Goal: Task Accomplishment & Management: Complete application form

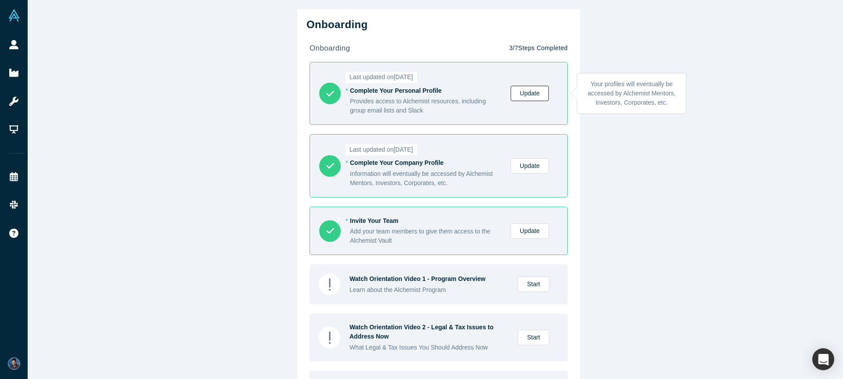
click at [544, 95] on link "Update" at bounding box center [530, 93] width 38 height 15
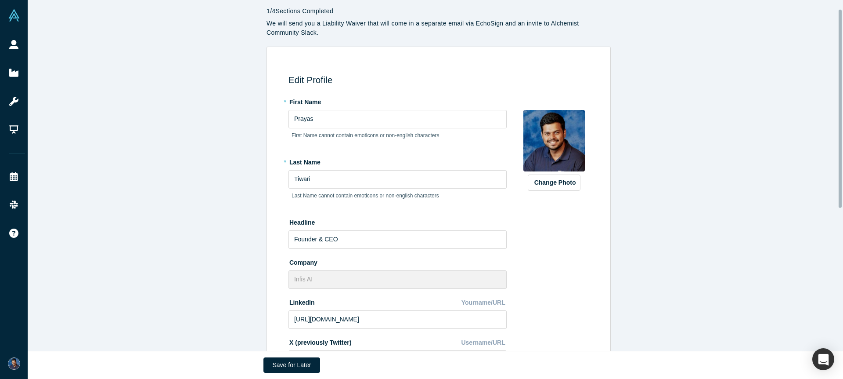
scroll to position [29, 0]
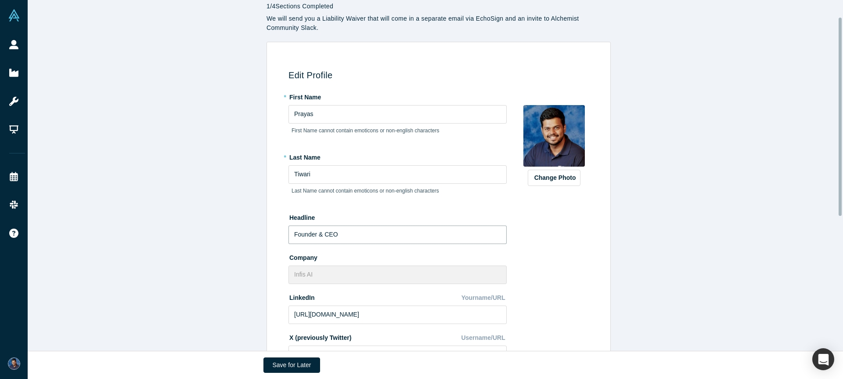
click at [289, 238] on input "Founder & CEO" at bounding box center [398, 234] width 218 height 18
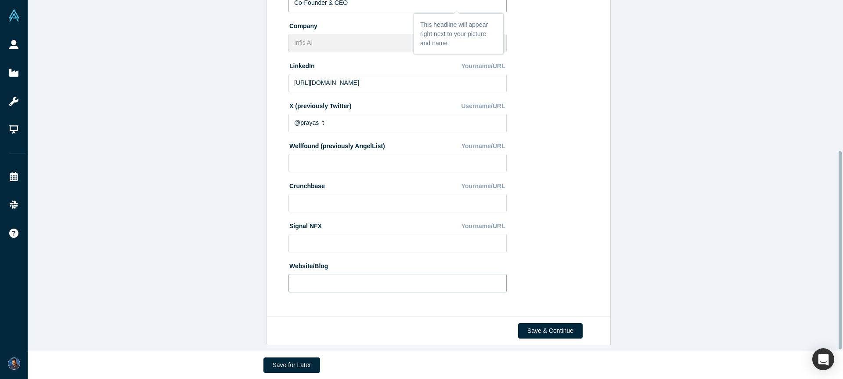
scroll to position [258, 0]
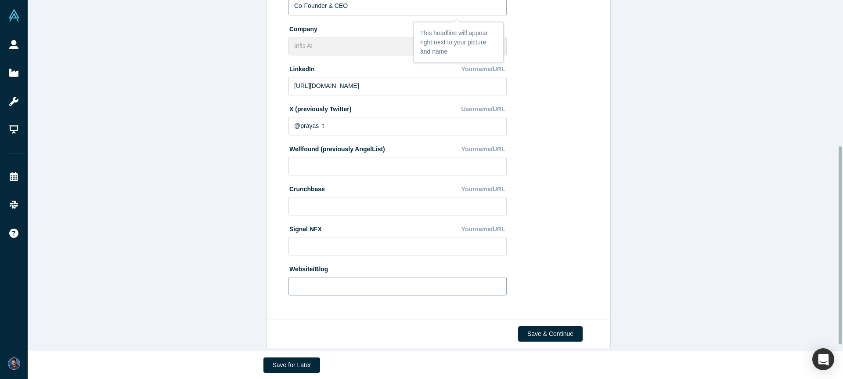
type input "Co-Founder & CEO"
click at [419, 294] on input at bounding box center [398, 286] width 218 height 18
click at [538, 334] on button "Save & Continue" at bounding box center [550, 333] width 65 height 15
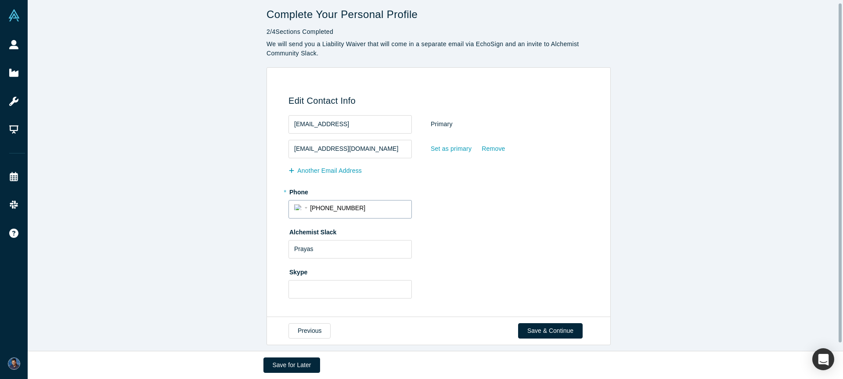
scroll to position [11, 0]
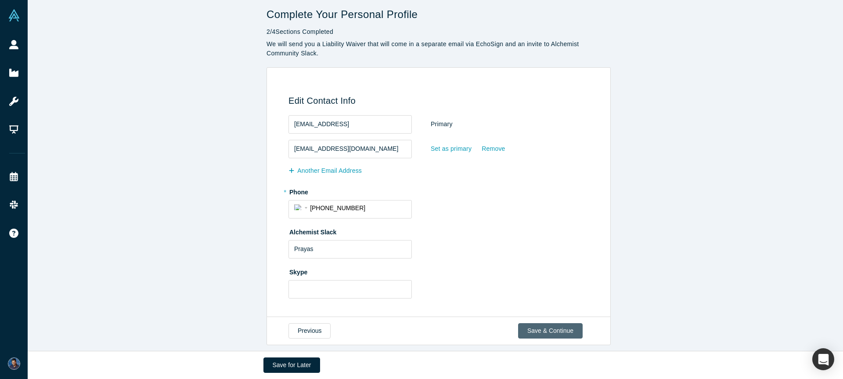
click at [550, 324] on button "Save & Continue" at bounding box center [550, 330] width 65 height 15
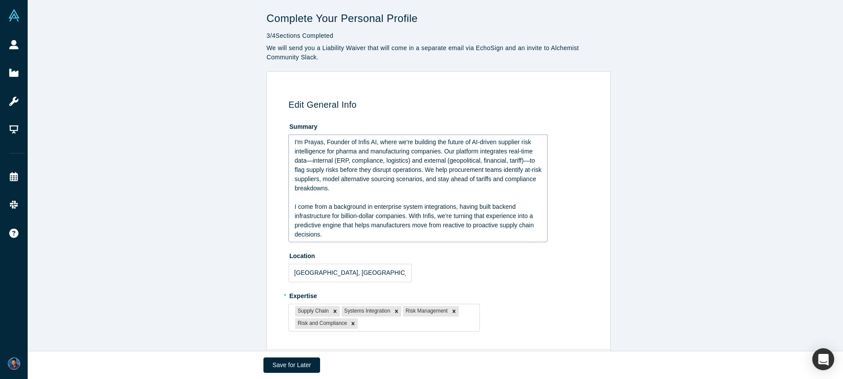
click at [365, 160] on span "I'm Prayas, Founder of Infis AI, where we're building the future of AI-driven s…" at bounding box center [419, 164] width 249 height 53
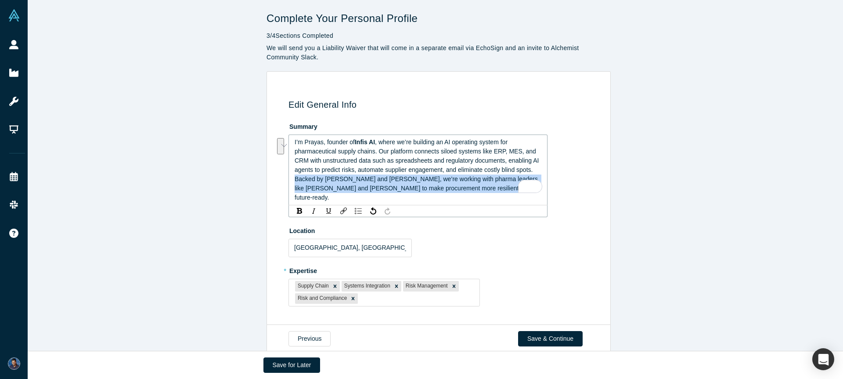
drag, startPoint x: 505, startPoint y: 190, endPoint x: 289, endPoint y: 181, distance: 216.7
click at [289, 181] on div "Edit General Info Summary I’m Prayas, founder of Infis AI , where we’re buildin…" at bounding box center [439, 198] width 344 height 254
drag, startPoint x: 472, startPoint y: 187, endPoint x: 291, endPoint y: 178, distance: 181.2
click at [295, 178] on div "I’m Prayas, founder of Infis AI , where we’re building an AI operating system f…" at bounding box center [418, 169] width 247 height 65
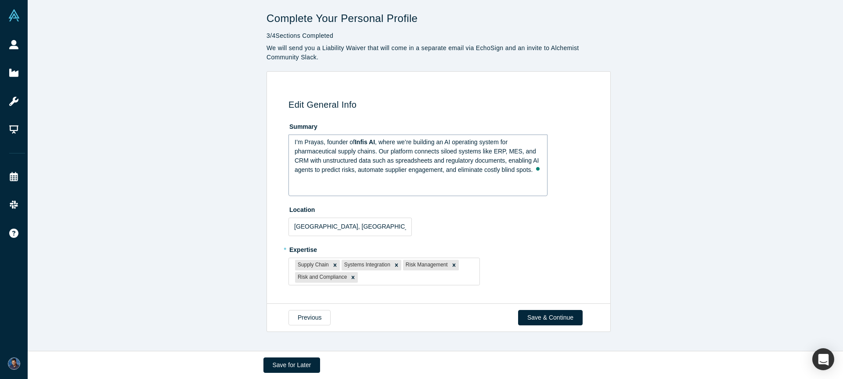
click at [777, 217] on div "Edit General Info Summary I’m Prayas, founder of Infis AI , where we’re buildin…" at bounding box center [439, 187] width 822 height 233
drag, startPoint x: 352, startPoint y: 141, endPoint x: 386, endPoint y: 139, distance: 33.4
click at [374, 141] on div "I’m Prayas, founder of Infis AI , where we’re building an AI operating system f…" at bounding box center [418, 155] width 247 height 37
click at [477, 160] on span "I’m Prayas, founder of Infis AI, where we’re building an AI operating system fo…" at bounding box center [418, 155] width 246 height 35
click at [631, 172] on div "Edit General Info Summary I’m Prayas, founder of Infis AI, where we’re building…" at bounding box center [439, 187] width 822 height 233
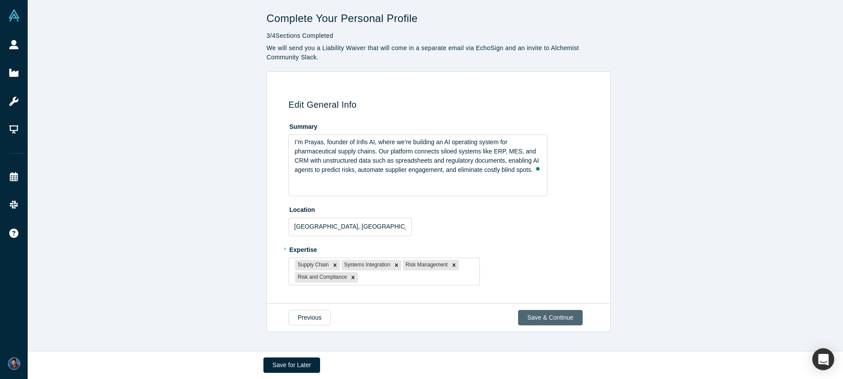
click at [566, 313] on button "Save & Continue" at bounding box center [550, 317] width 65 height 15
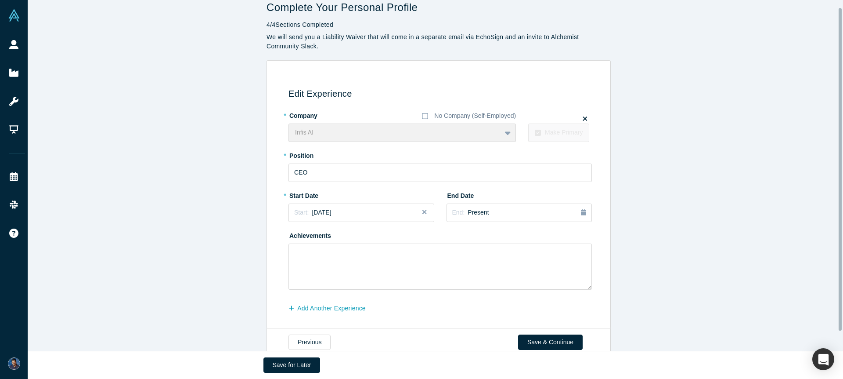
scroll to position [11, 0]
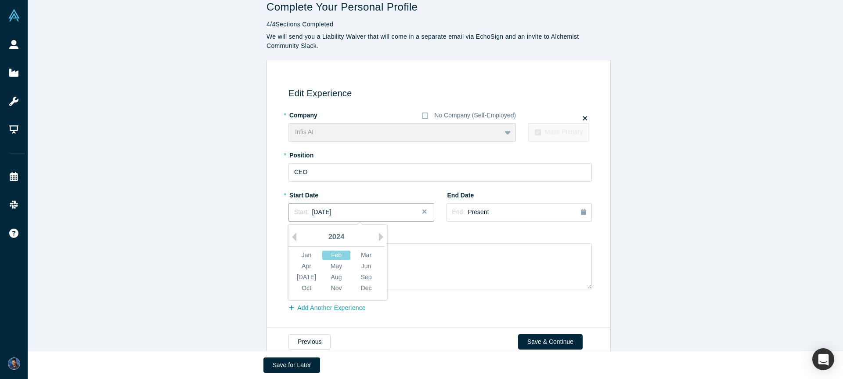
click at [384, 212] on div "Start: January 2024" at bounding box center [361, 211] width 134 height 9
click at [628, 198] on div "Edit Experience * Company No Company (Self-Employed) Infis AI To pick up a drag…" at bounding box center [439, 194] width 822 height 268
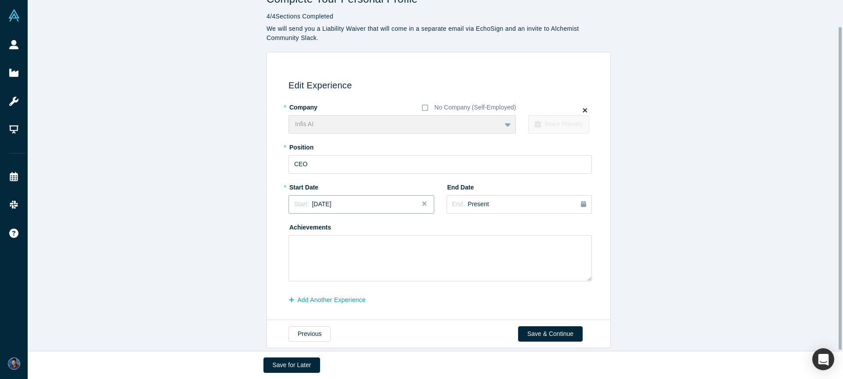
scroll to position [29, 0]
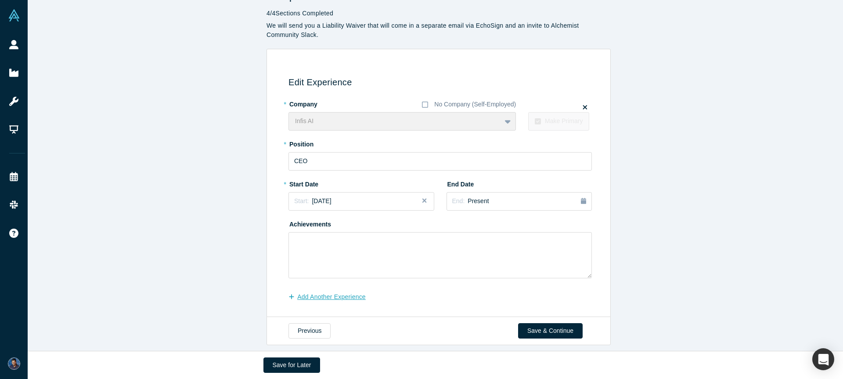
click at [351, 291] on button "Add Another Experience" at bounding box center [332, 296] width 87 height 15
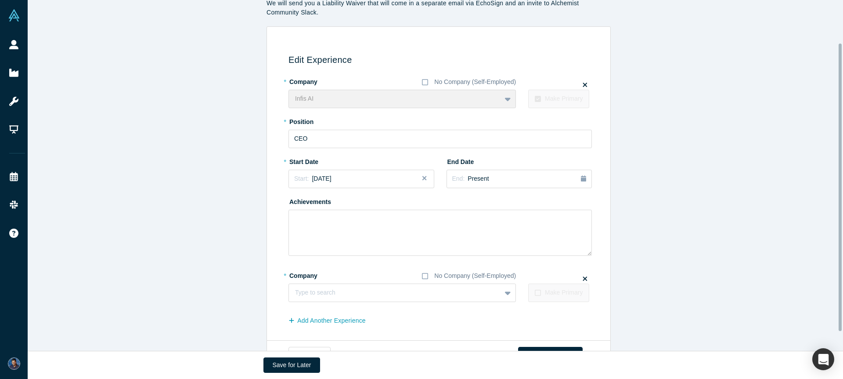
scroll to position [75, 0]
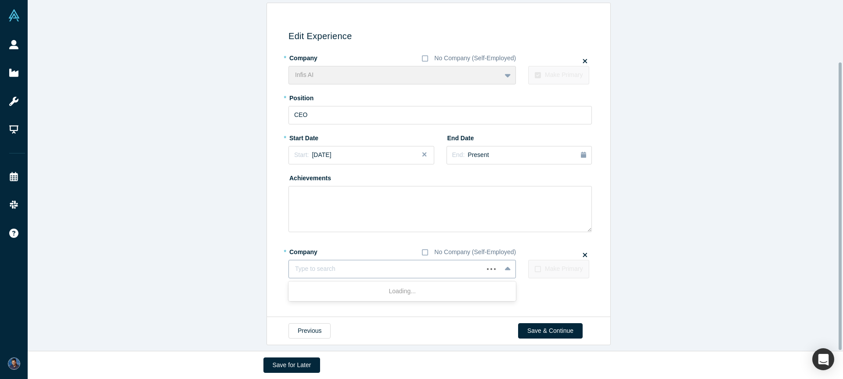
click at [360, 263] on div at bounding box center [386, 268] width 182 height 11
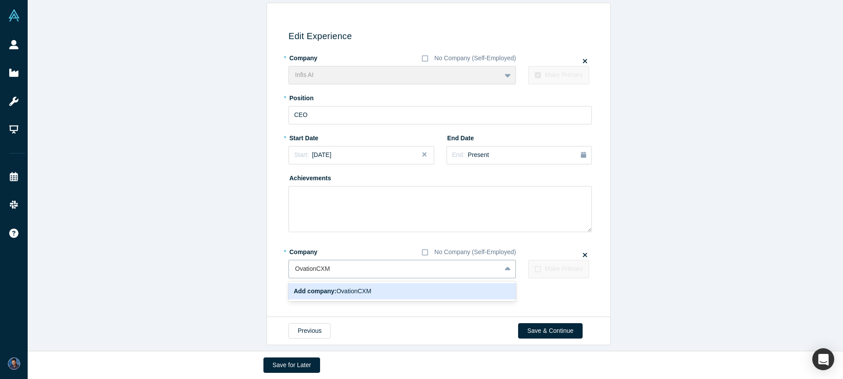
type input "OvationCXM"
click at [686, 303] on div "Edit Experience * Company No Company (Self-Employed) Infis AI To pick up a drag…" at bounding box center [439, 160] width 822 height 314
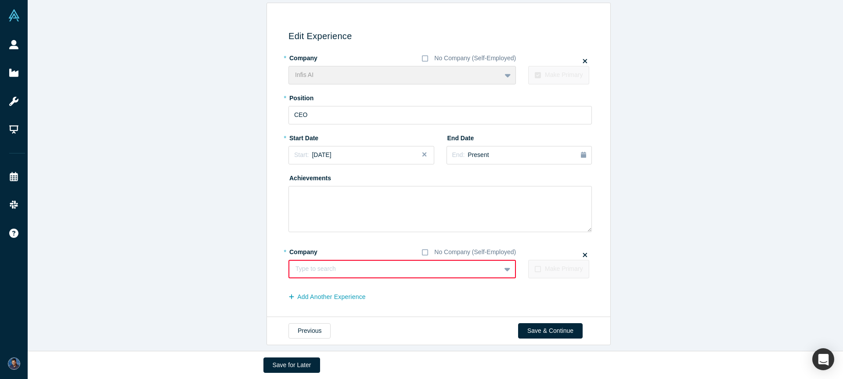
click at [584, 250] on div at bounding box center [585, 255] width 4 height 10
click at [583, 253] on icon at bounding box center [585, 255] width 4 height 4
click at [0, 0] on input "checkbox" at bounding box center [0, 0] width 0 height 0
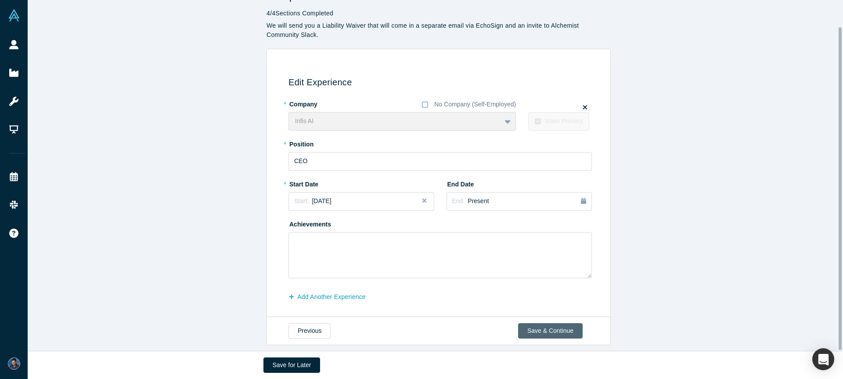
click at [566, 324] on button "Save & Continue" at bounding box center [550, 330] width 65 height 15
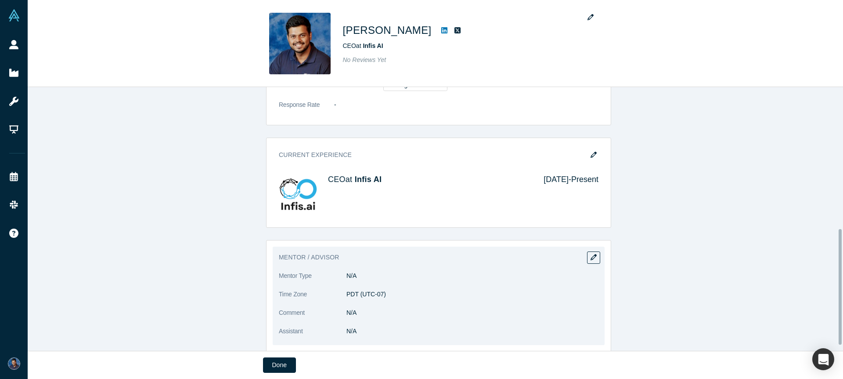
scroll to position [321, 0]
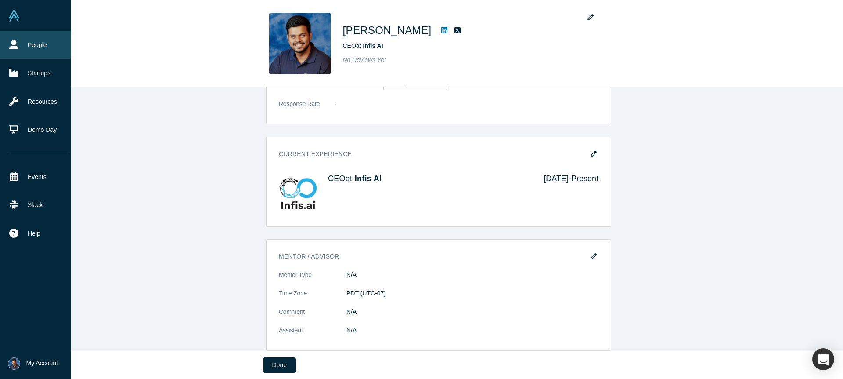
click at [18, 42] on link "People" at bounding box center [38, 45] width 77 height 28
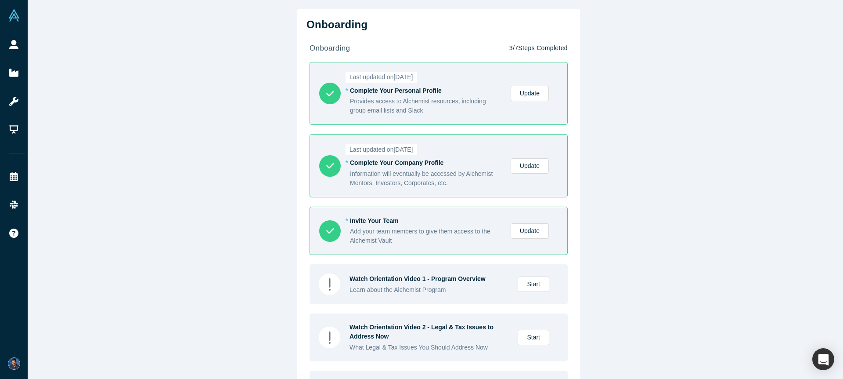
click at [536, 173] on div "Last updated on May 22, 2025 * Complete Your Company Profile Information will e…" at bounding box center [452, 166] width 205 height 44
click at [536, 167] on link "Update" at bounding box center [530, 165] width 38 height 15
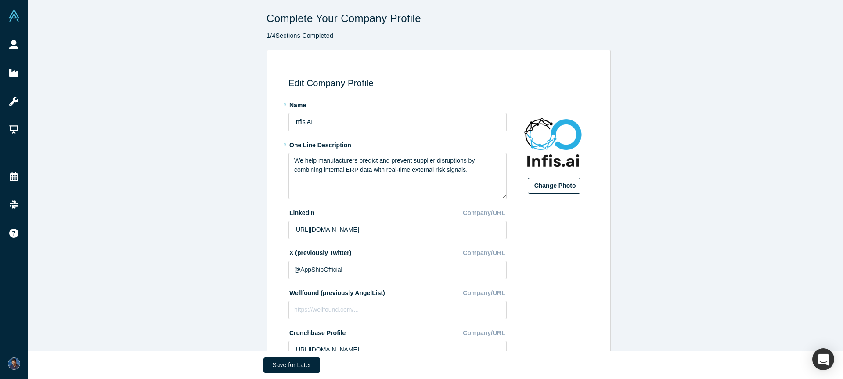
click at [559, 181] on button "Change Photo" at bounding box center [554, 185] width 53 height 16
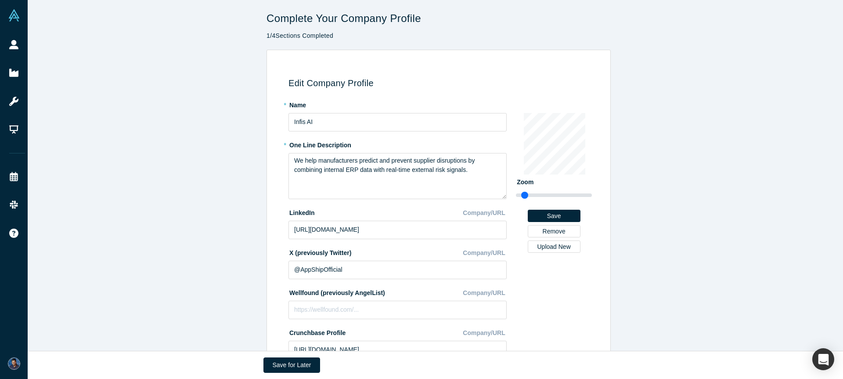
click at [680, 213] on div "Edit Company Profile * Name Infis AI * One Line Description We help manufacture…" at bounding box center [439, 237] width 822 height 374
click at [673, 152] on div "Edit Company Profile * Name Infis AI * One Line Description We help manufacture…" at bounding box center [439, 237] width 822 height 374
click at [548, 240] on label "Upload New" at bounding box center [554, 246] width 53 height 12
click at [0, 0] on input "Upload New" at bounding box center [0, 0] width 0 height 0
click at [565, 218] on button "Save" at bounding box center [554, 215] width 53 height 12
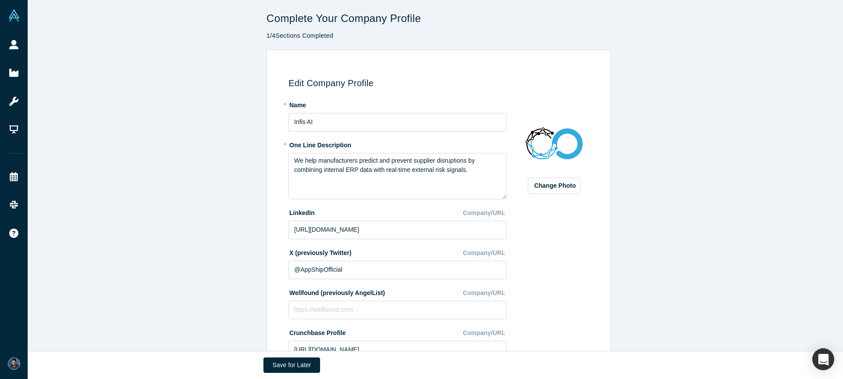
click at [643, 190] on div "Edit Company Profile * Name Infis AI * One Line Description We help manufacture…" at bounding box center [439, 237] width 822 height 374
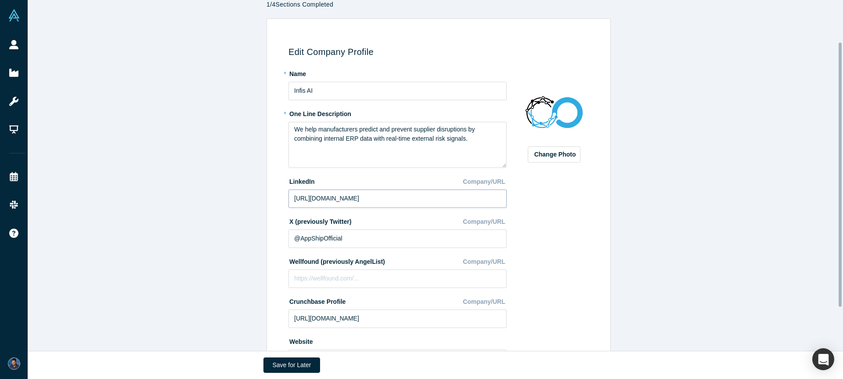
scroll to position [113, 0]
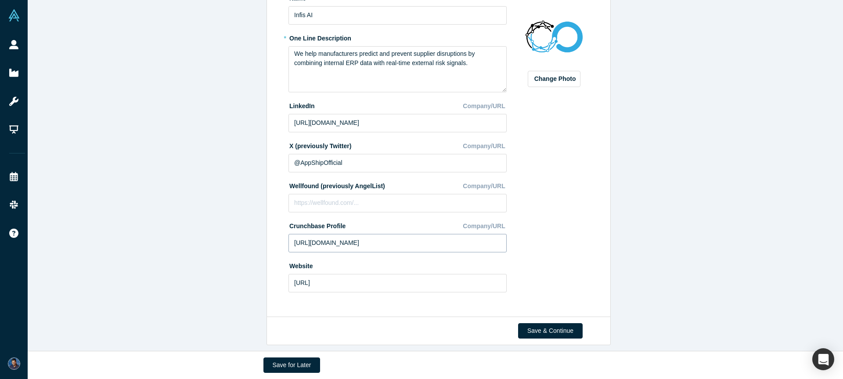
drag, startPoint x: 592, startPoint y: 239, endPoint x: 486, endPoint y: 236, distance: 106.8
click at [592, 239] on div "Edit Company Profile * Name Infis AI * One Line Description We help manufacture…" at bounding box center [437, 133] width 334 height 355
click at [372, 241] on input "https://crunchbase.com/organization/appship" at bounding box center [398, 243] width 218 height 18
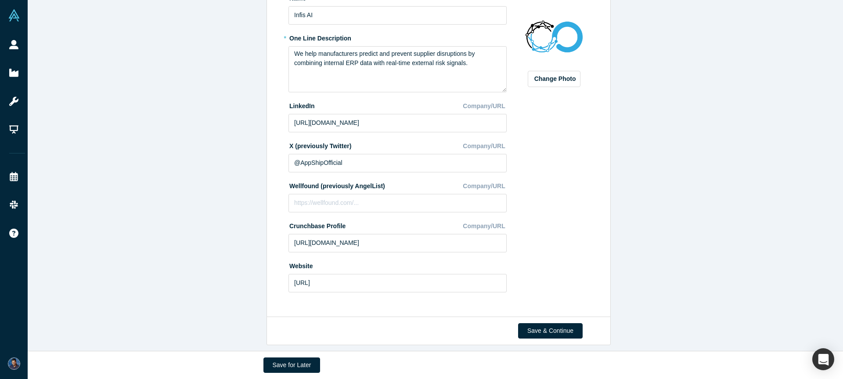
click at [539, 244] on div "Change Photo Zoom Save Remove Upload New" at bounding box center [554, 144] width 76 height 307
click at [563, 323] on button "Save & Continue" at bounding box center [550, 330] width 65 height 15
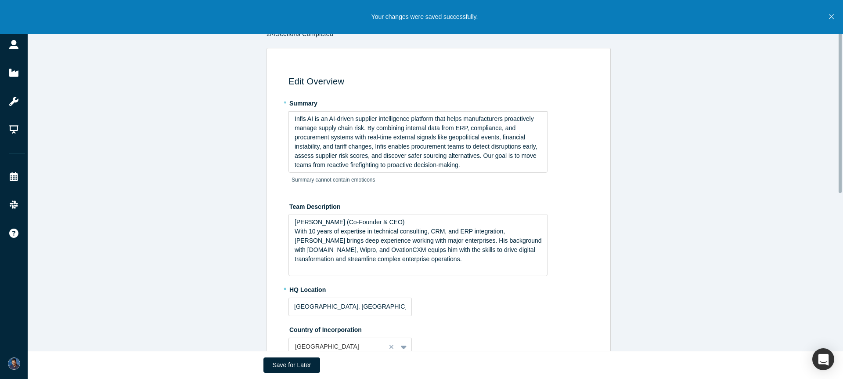
scroll to position [0, 0]
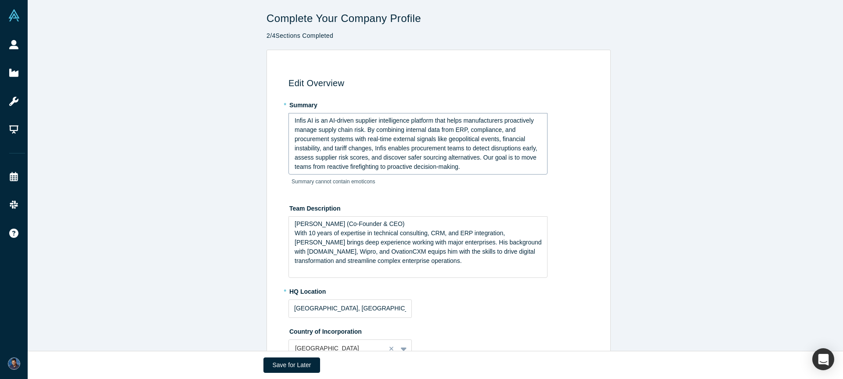
click at [389, 122] on span "Infis AI is an AI-driven supplier intelligence platform that helps manufacturer…" at bounding box center [417, 143] width 244 height 53
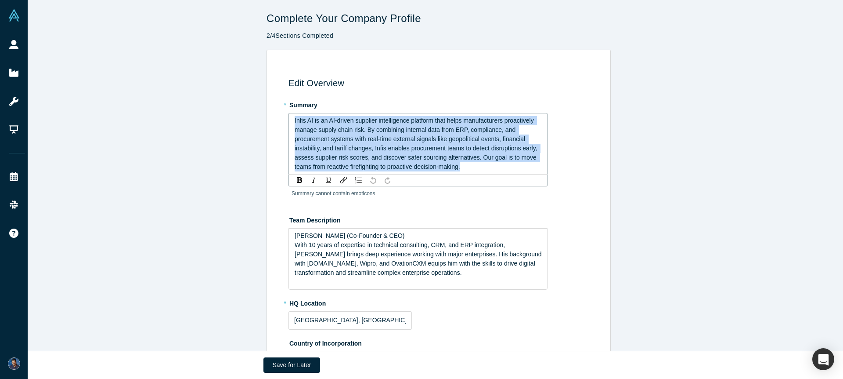
click at [389, 122] on span "Infis AI is an AI-driven supplier intelligence platform that helps manufacturer…" at bounding box center [417, 143] width 244 height 53
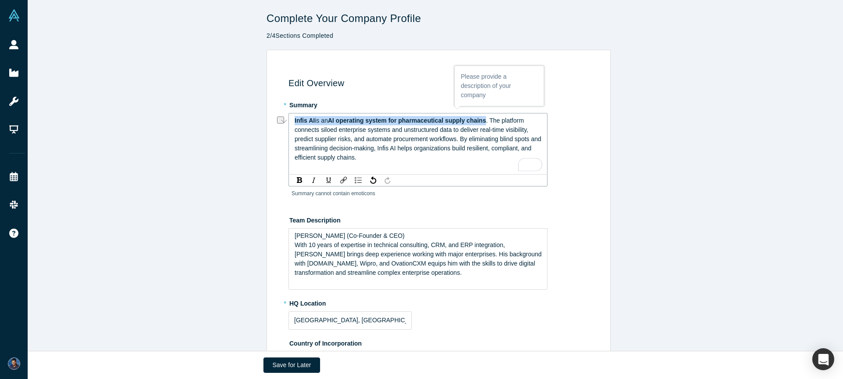
drag, startPoint x: 486, startPoint y: 121, endPoint x: 289, endPoint y: 121, distance: 197.2
click at [286, 121] on div "Edit Overview * Summary Infis AI is an AI operating system for pharmaceutical s…" at bounding box center [439, 331] width 344 height 563
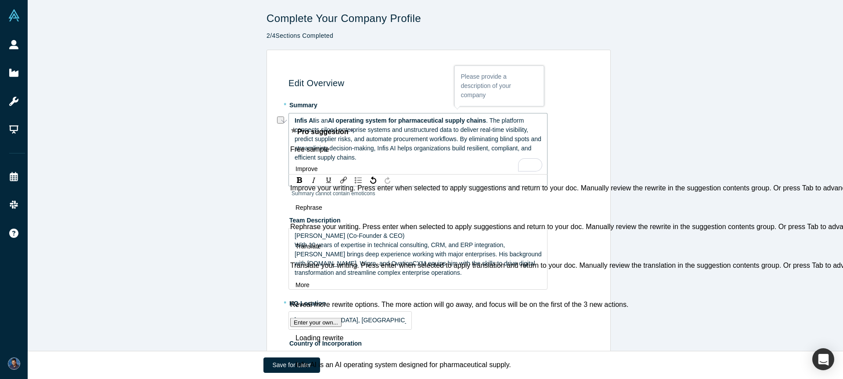
click at [417, 112] on div "* Summary Infis AI is an AI operating system for pharmaceutical supply chains .…" at bounding box center [440, 151] width 303 height 109
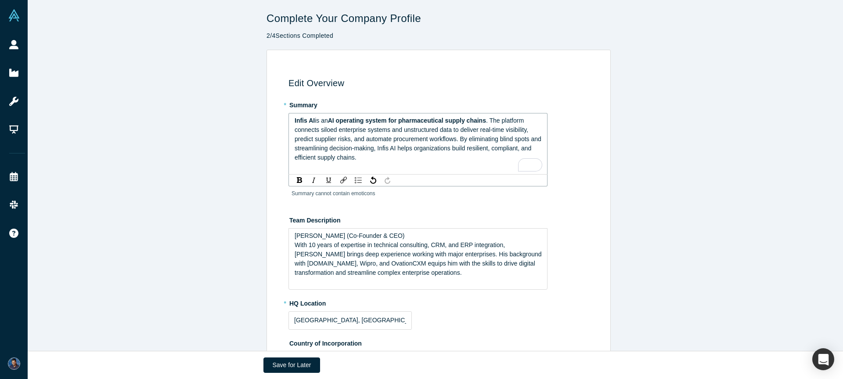
click at [454, 119] on span "AI operating system for pharmaceutical supply chains" at bounding box center [407, 120] width 158 height 7
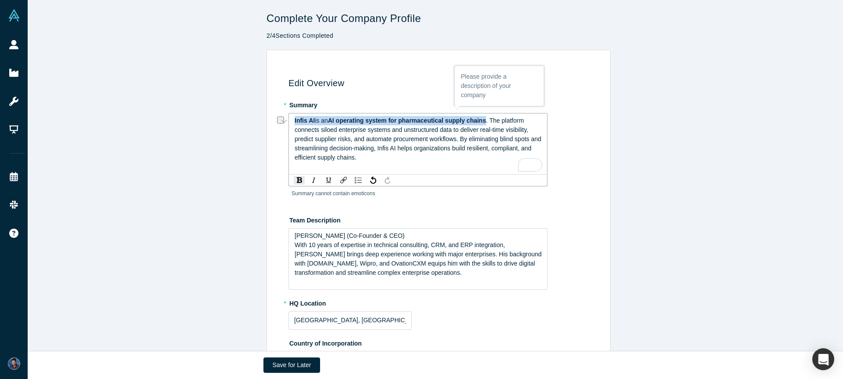
drag, startPoint x: 485, startPoint y: 122, endPoint x: 289, endPoint y: 119, distance: 195.4
click at [289, 119] on div "Infis AI is an AI operating system for pharmaceutical supply chains . The platf…" at bounding box center [418, 143] width 259 height 61
click at [620, 144] on div "Edit Overview * Summary Infis AI is an AI operating system for pharmaceutical s…" at bounding box center [439, 331] width 822 height 563
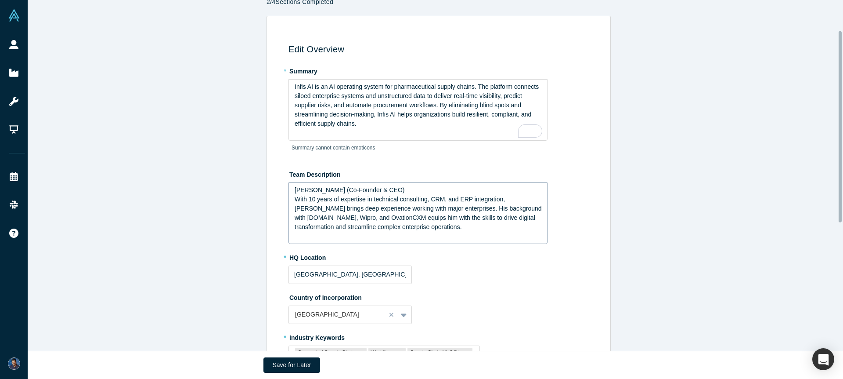
scroll to position [58, 0]
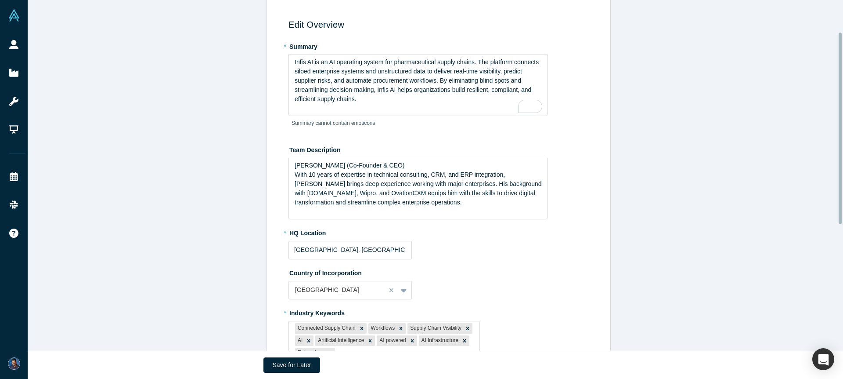
click at [330, 148] on label "Team Description" at bounding box center [440, 148] width 303 height 12
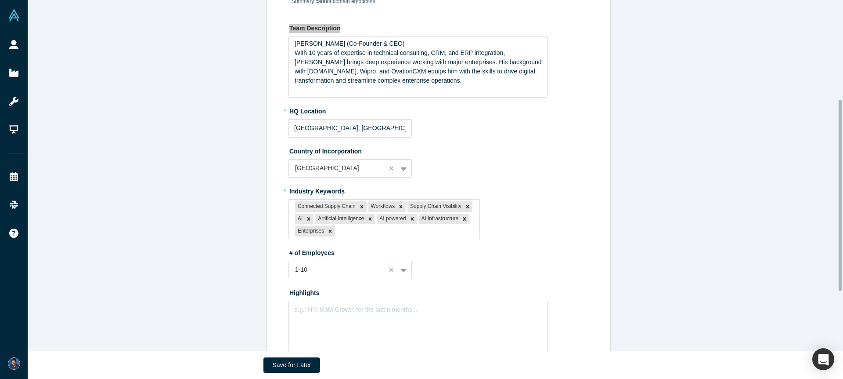
scroll to position [290, 0]
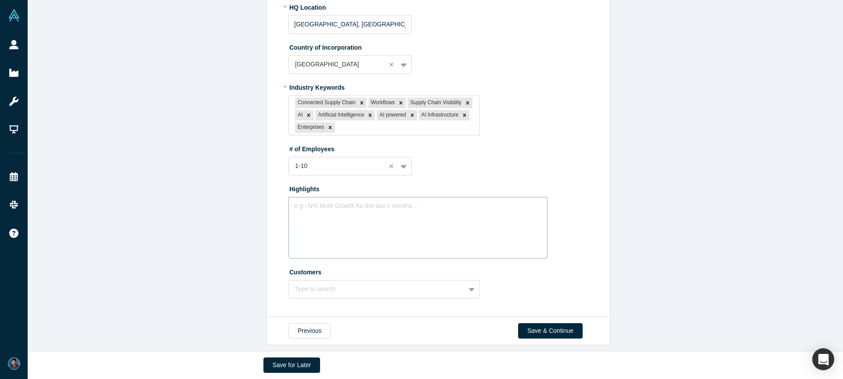
click at [376, 212] on div "e.g.: N% MoM Growth for the last n months..." at bounding box center [418, 227] width 259 height 61
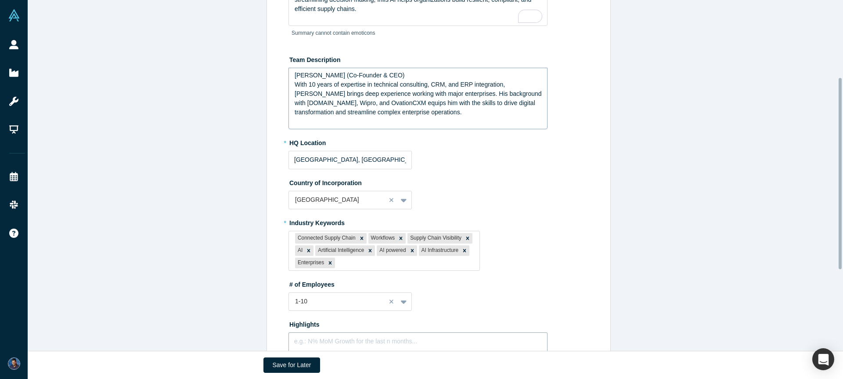
scroll to position [139, 0]
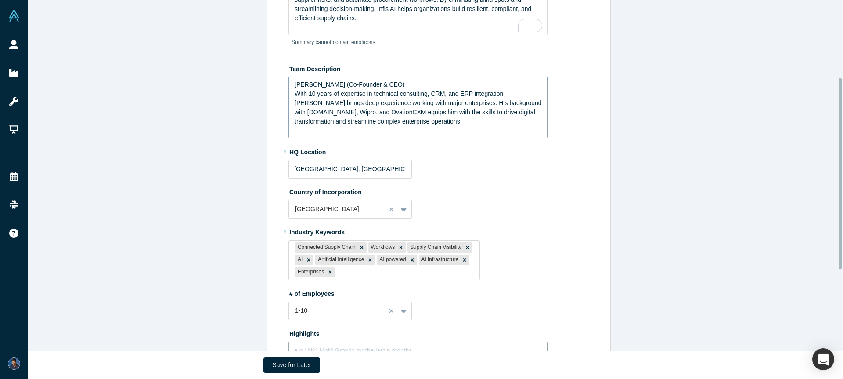
click at [421, 119] on span "With 10 years of expertise in technical consulting, CRM, and ERP integration, P…" at bounding box center [419, 107] width 249 height 35
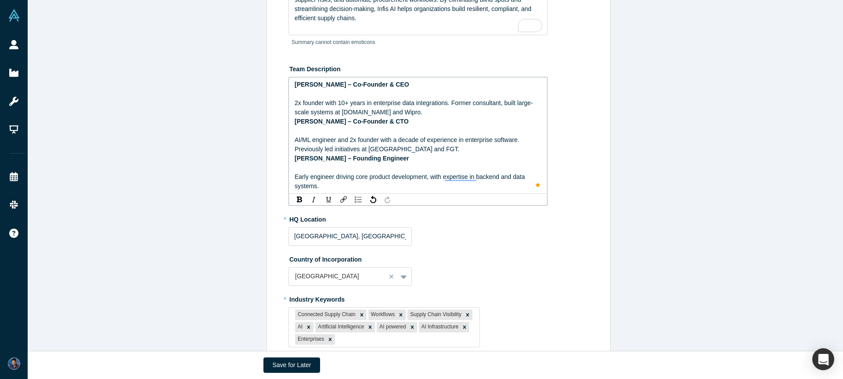
click at [407, 91] on div "To enrich screen reader interactions, please activate Accessibility in Grammarl…" at bounding box center [418, 93] width 247 height 9
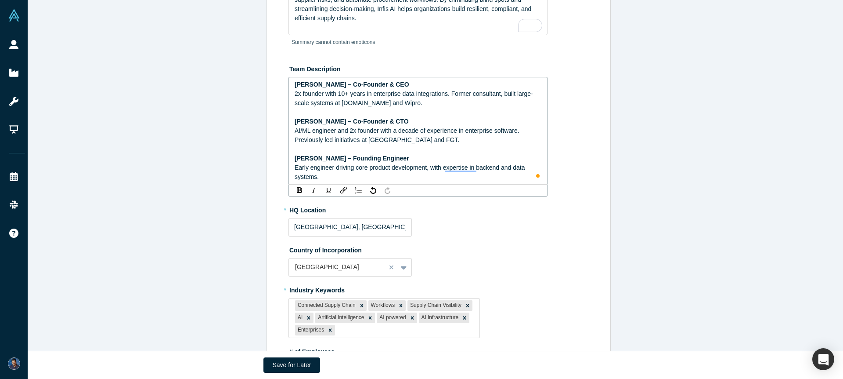
click at [625, 134] on div "Edit Overview * Summary Infis AI is an AI operating system for pharmaceutical s…" at bounding box center [439, 214] width 822 height 609
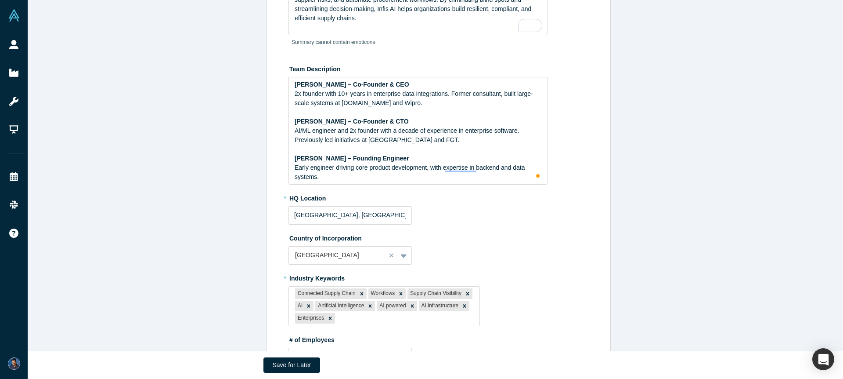
click at [512, 230] on fieldset "* Summary Infis AI is an AI operating system for pharmaceutical supply chains. …" at bounding box center [440, 226] width 303 height 537
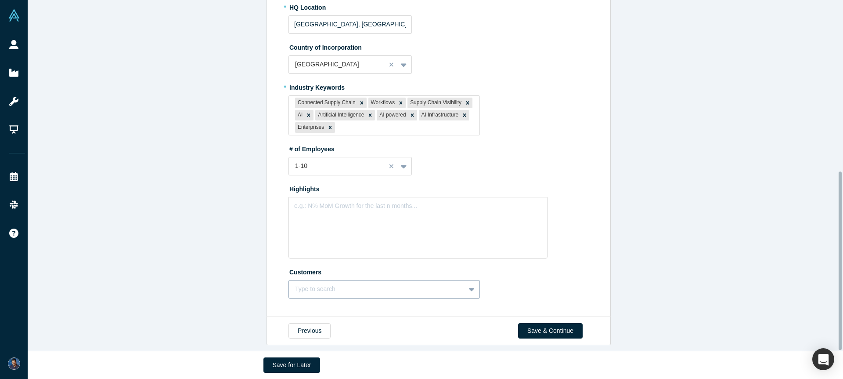
click at [342, 285] on div "Type to search" at bounding box center [384, 289] width 191 height 18
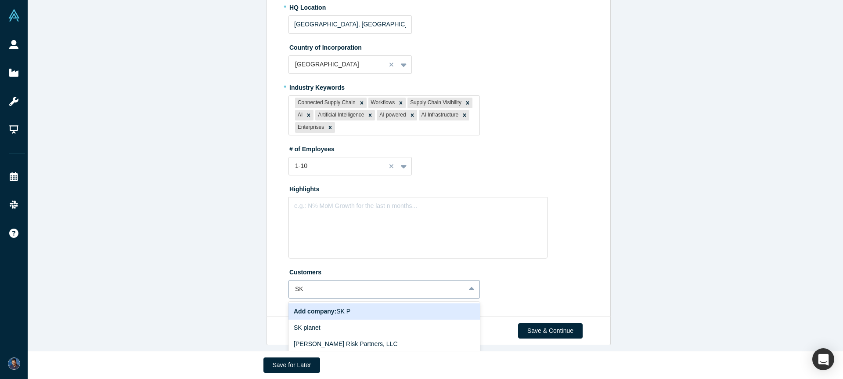
scroll to position [412, 0]
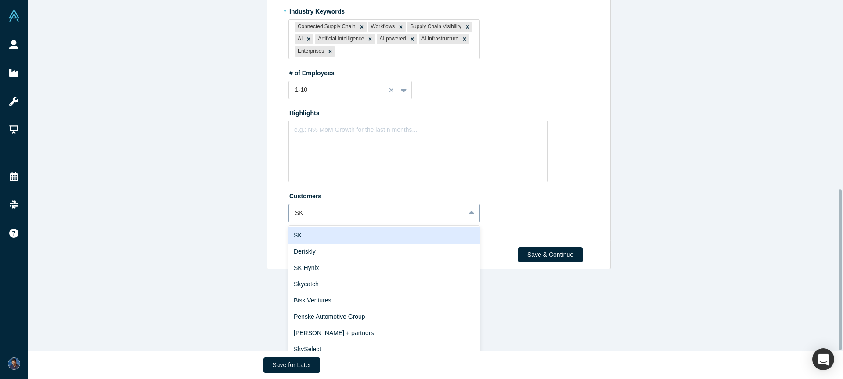
type input "S"
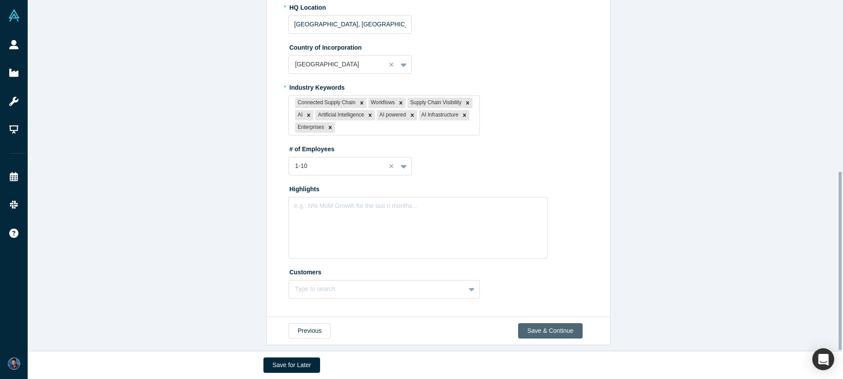
click at [553, 323] on button "Save & Continue" at bounding box center [550, 330] width 65 height 15
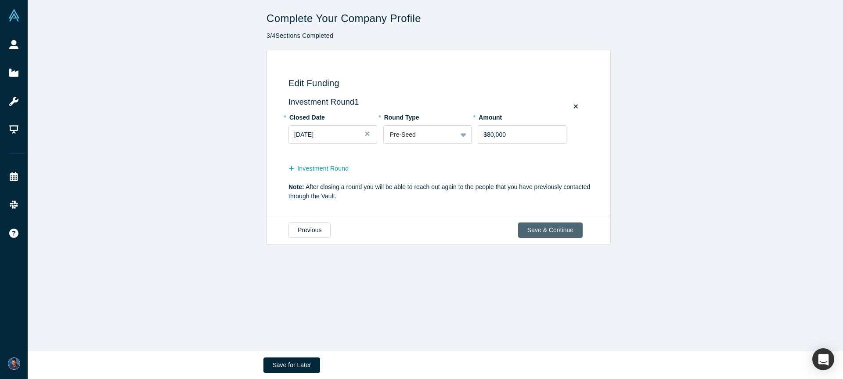
click at [522, 229] on button "Save & Continue" at bounding box center [550, 229] width 65 height 15
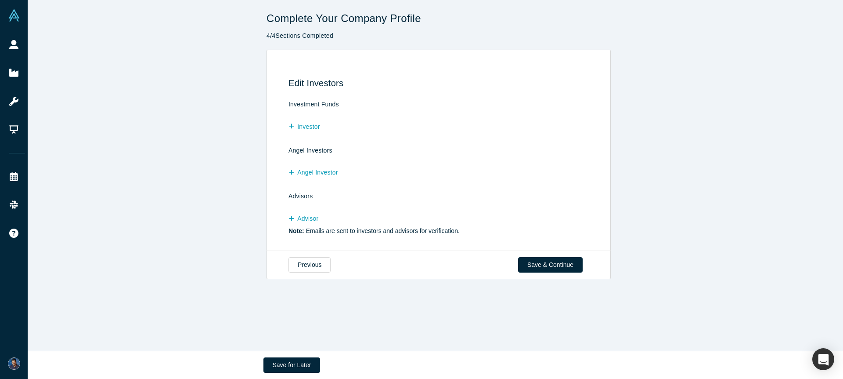
drag, startPoint x: 607, startPoint y: 71, endPoint x: 420, endPoint y: 110, distance: 190.7
click at [607, 72] on div "Edit Investors Investment Funds Investor Angel Investors Angel Investor Advisor…" at bounding box center [439, 151] width 344 height 202
click at [544, 83] on h3 "Edit Investors" at bounding box center [440, 83] width 303 height 11
drag, startPoint x: 495, startPoint y: 180, endPoint x: 489, endPoint y: 184, distance: 6.9
click at [491, 183] on form "Investment Funds Investor Angel Investors Angel Investor Advisors Advisor Note:…" at bounding box center [440, 168] width 303 height 135
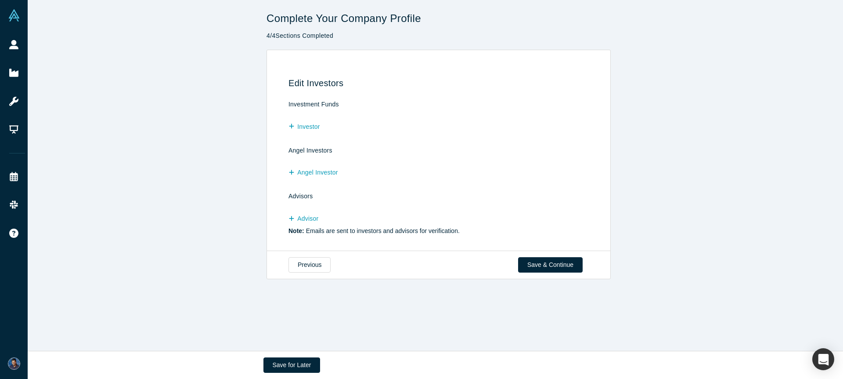
click at [450, 163] on div "Angel Investor" at bounding box center [440, 171] width 303 height 17
drag, startPoint x: 304, startPoint y: 215, endPoint x: 403, endPoint y: 201, distance: 100.3
click at [403, 201] on form "Investment Funds Investor Angel Investors Angel Investor Advisors Advisor Note:…" at bounding box center [440, 168] width 303 height 135
click at [310, 221] on button "Advisor" at bounding box center [308, 218] width 39 height 15
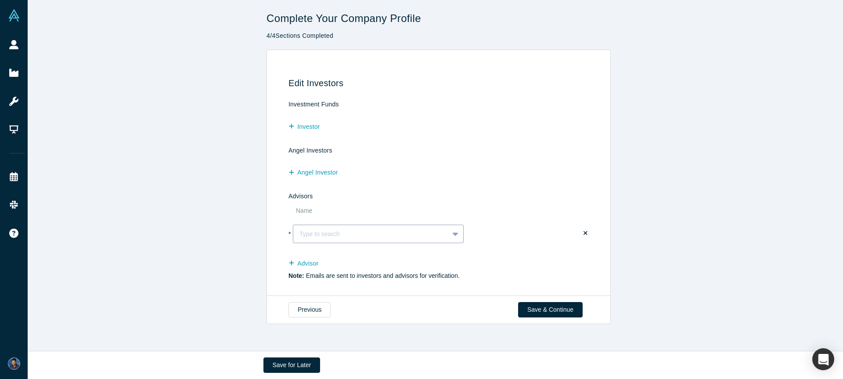
click at [343, 238] on div at bounding box center [370, 234] width 143 height 10
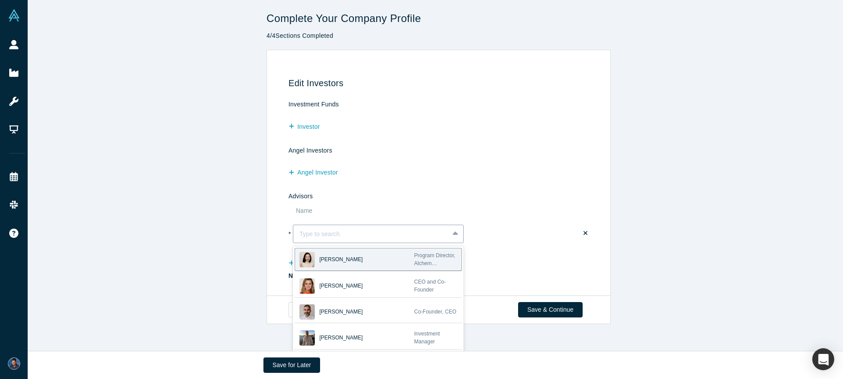
type input "j"
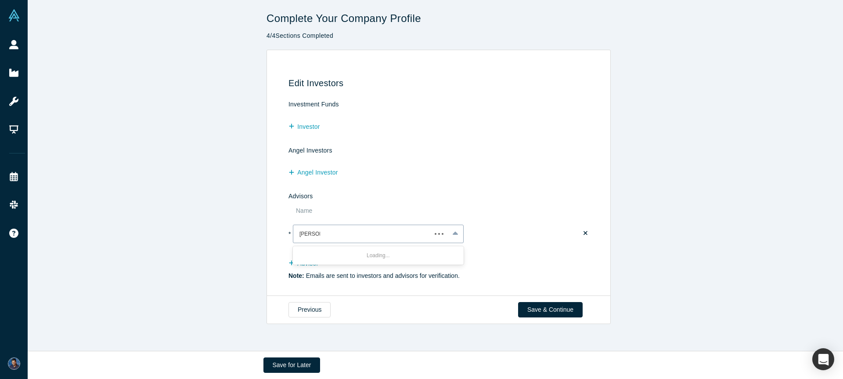
type input "josh ewig"
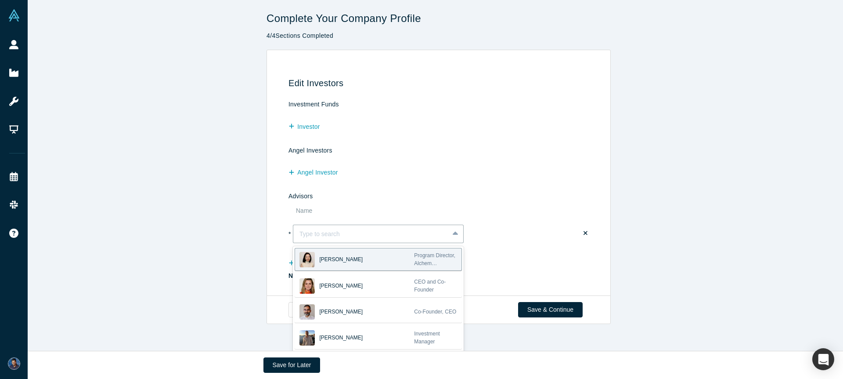
drag, startPoint x: 575, startPoint y: 208, endPoint x: 581, endPoint y: 233, distance: 25.8
click at [577, 209] on table "Name * Yukai Chen, 1 of 10. 10 results available. Use Up and Down to choose opt…" at bounding box center [440, 225] width 303 height 45
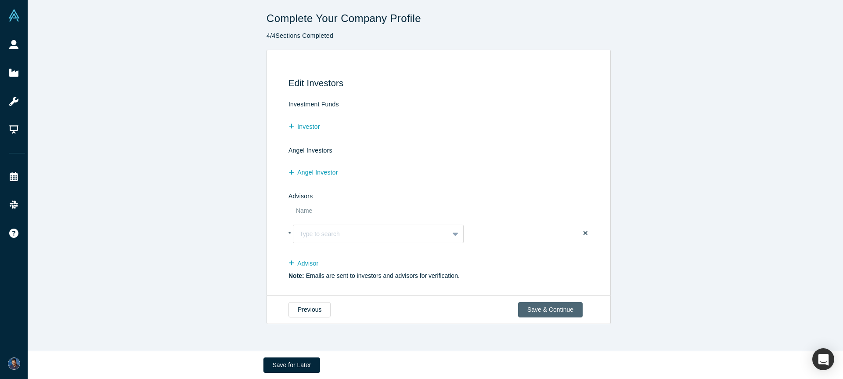
click at [550, 305] on button "Save & Continue" at bounding box center [550, 309] width 65 height 15
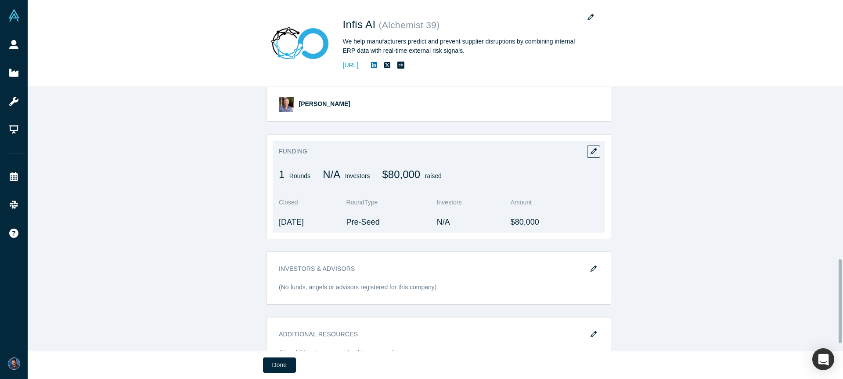
scroll to position [560, 0]
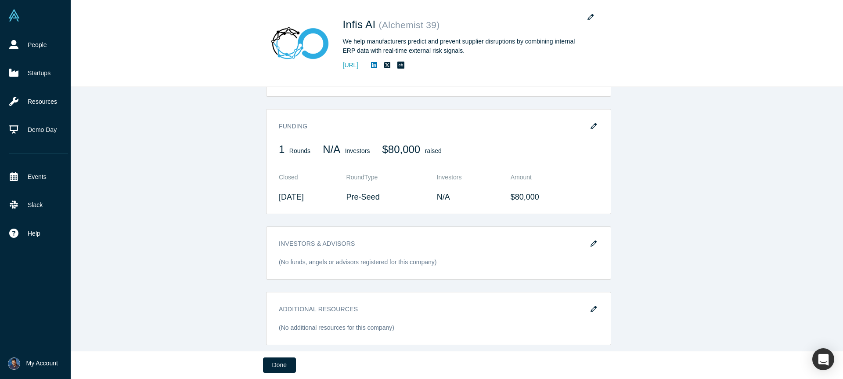
click at [17, 17] on img at bounding box center [14, 15] width 12 height 12
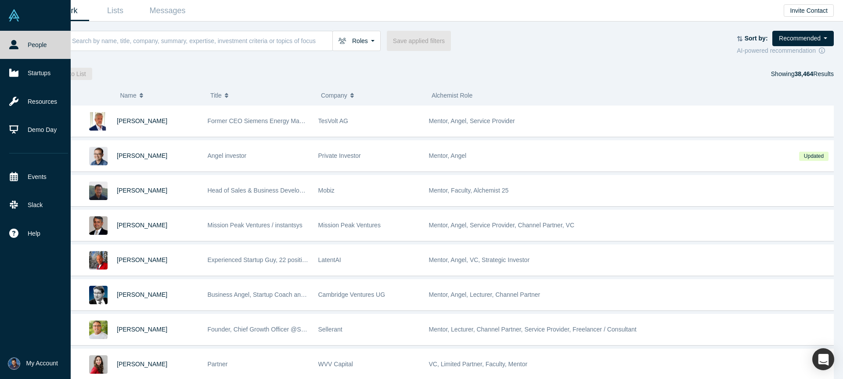
click at [10, 17] on img at bounding box center [14, 15] width 12 height 12
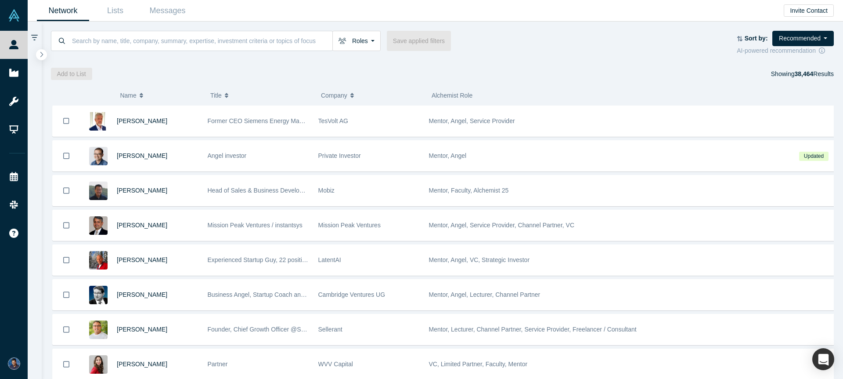
drag, startPoint x: 238, startPoint y: 82, endPoint x: 264, endPoint y: 73, distance: 28.1
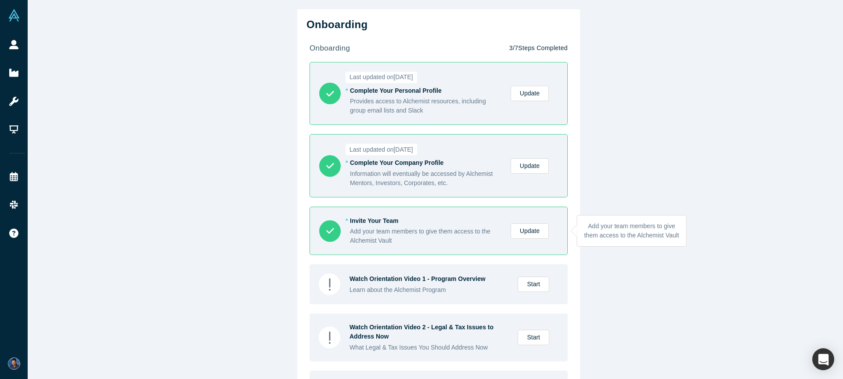
click at [524, 227] on link "Update" at bounding box center [530, 230] width 38 height 15
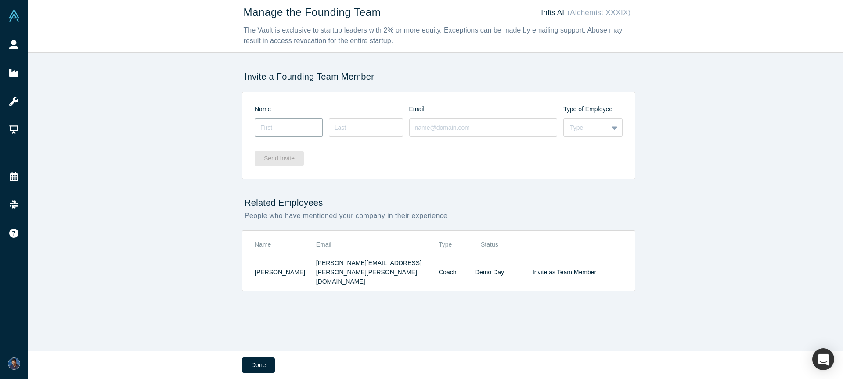
click at [275, 124] on input at bounding box center [289, 127] width 68 height 18
type input "[PERSON_NAME]"
type input "Swarnaker"
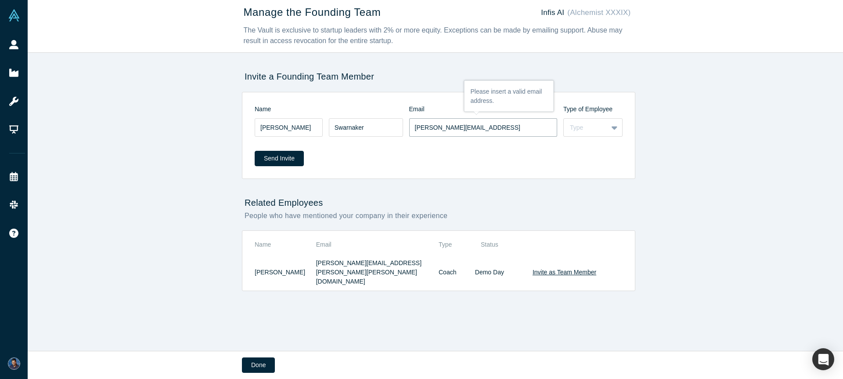
type input "[PERSON_NAME][EMAIL_ADDRESS]"
click at [584, 144] on div "Send Invite" at bounding box center [439, 155] width 368 height 34
click at [584, 133] on div "Type" at bounding box center [586, 127] width 44 height 11
click at [592, 173] on div "Founder" at bounding box center [592, 166] width 59 height 16
click at [445, 166] on div "Send Invite" at bounding box center [439, 155] width 368 height 34
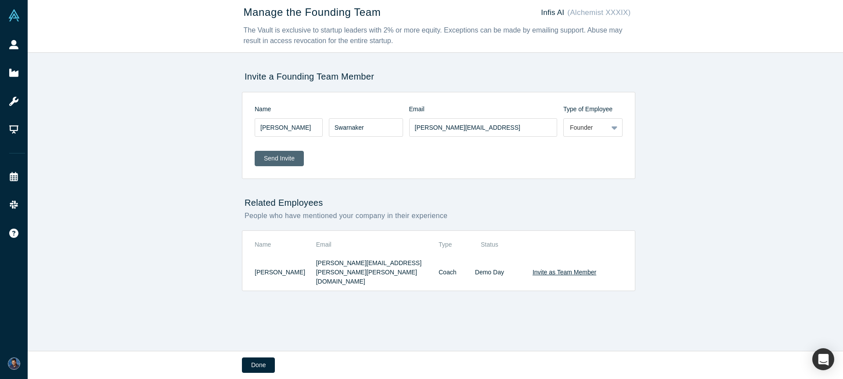
click at [264, 154] on button "Send Invite" at bounding box center [279, 158] width 49 height 15
click at [693, 165] on div "Manage the Founding Team Infis AI (Alchemist XXXIX) The Vault is exclusive to s…" at bounding box center [439, 178] width 822 height 357
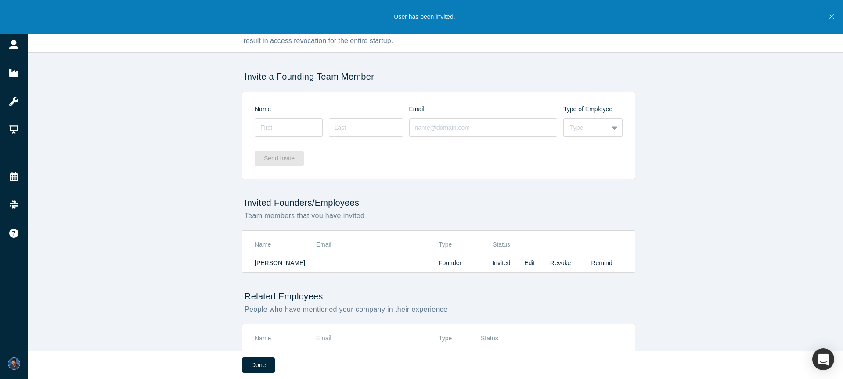
click at [708, 137] on div "Manage the Founding Team Infis AI (Alchemist XXXIX) The Vault is exclusive to s…" at bounding box center [439, 178] width 822 height 357
click at [829, 20] on icon "Close" at bounding box center [831, 17] width 5 height 8
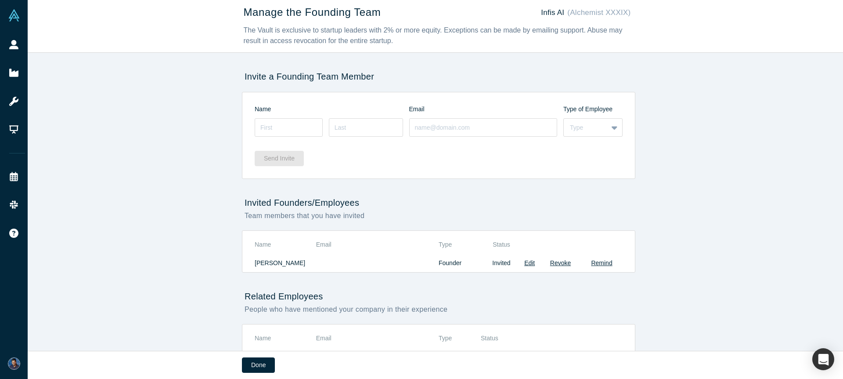
click at [716, 212] on div "Manage the Founding Team Infis AI (Alchemist XXXIX) The Vault is exclusive to s…" at bounding box center [439, 178] width 822 height 357
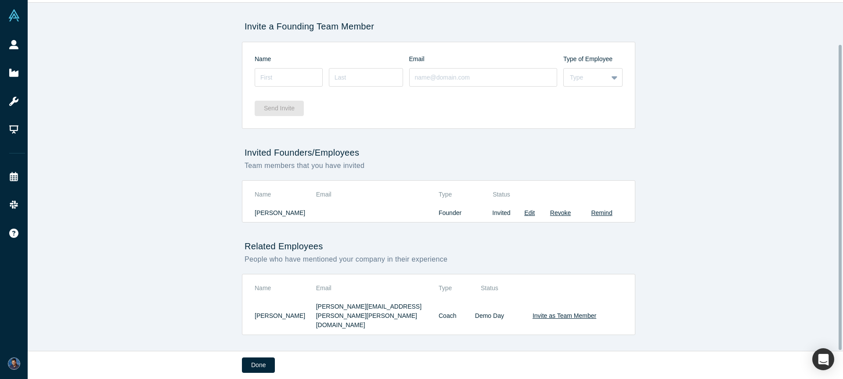
scroll to position [51, 0]
click at [294, 80] on input at bounding box center [289, 76] width 68 height 18
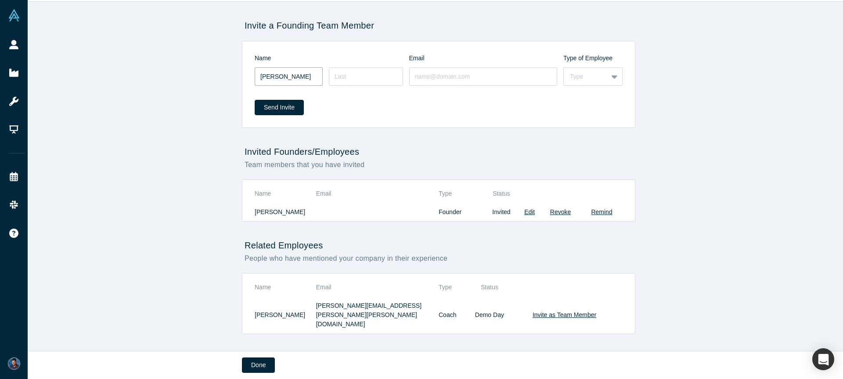
type input "[PERSON_NAME]"
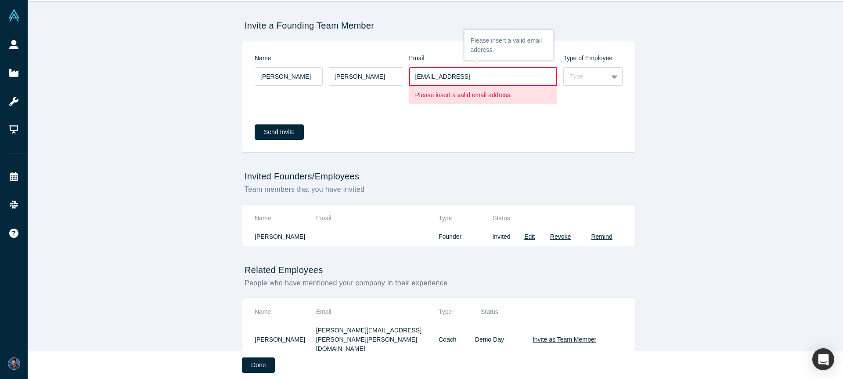
type input "[EMAIL_ADDRESS]"
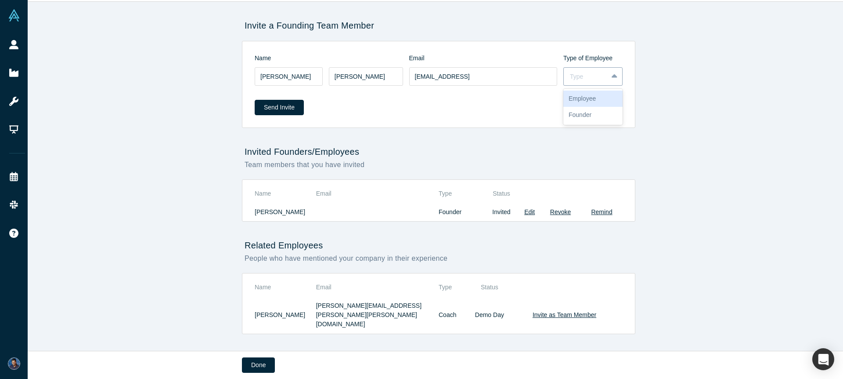
click at [589, 73] on div "Type" at bounding box center [586, 76] width 32 height 9
click at [589, 103] on div "Employee" at bounding box center [592, 98] width 59 height 16
click at [303, 104] on div "Send Invite" at bounding box center [439, 104] width 368 height 34
click at [292, 104] on button "Send Invite" at bounding box center [279, 107] width 49 height 15
click at [689, 130] on div "Manage the Founding Team Infis AI (Alchemist XXXIX) The Vault is exclusive to s…" at bounding box center [439, 178] width 822 height 357
